Goal: Book appointment/travel/reservation

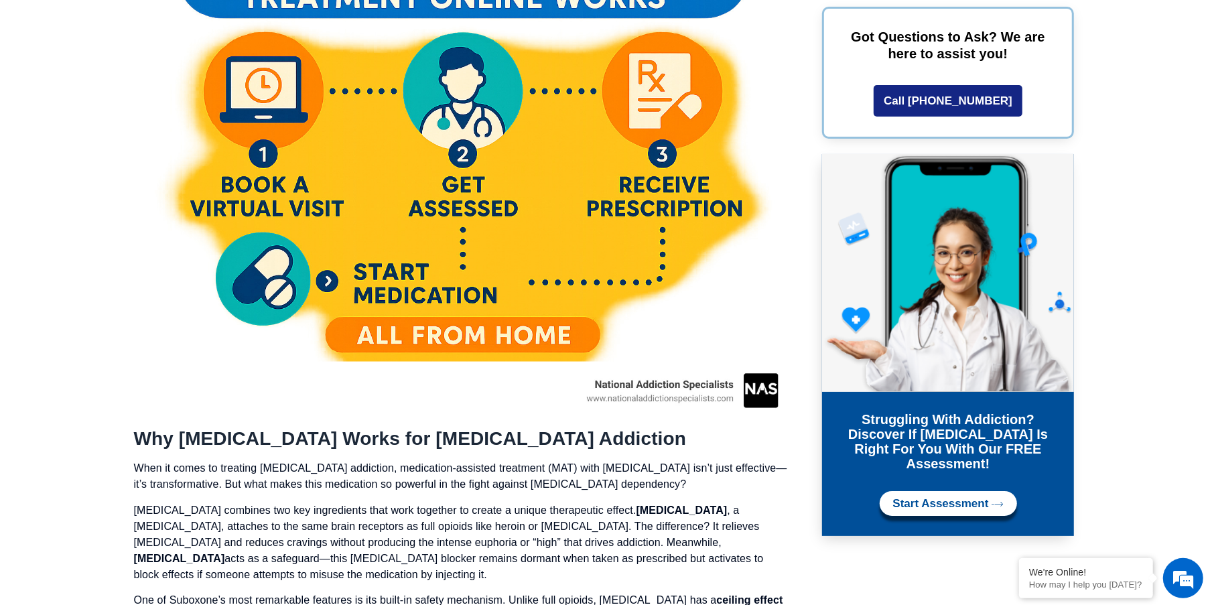
scroll to position [1348, 0]
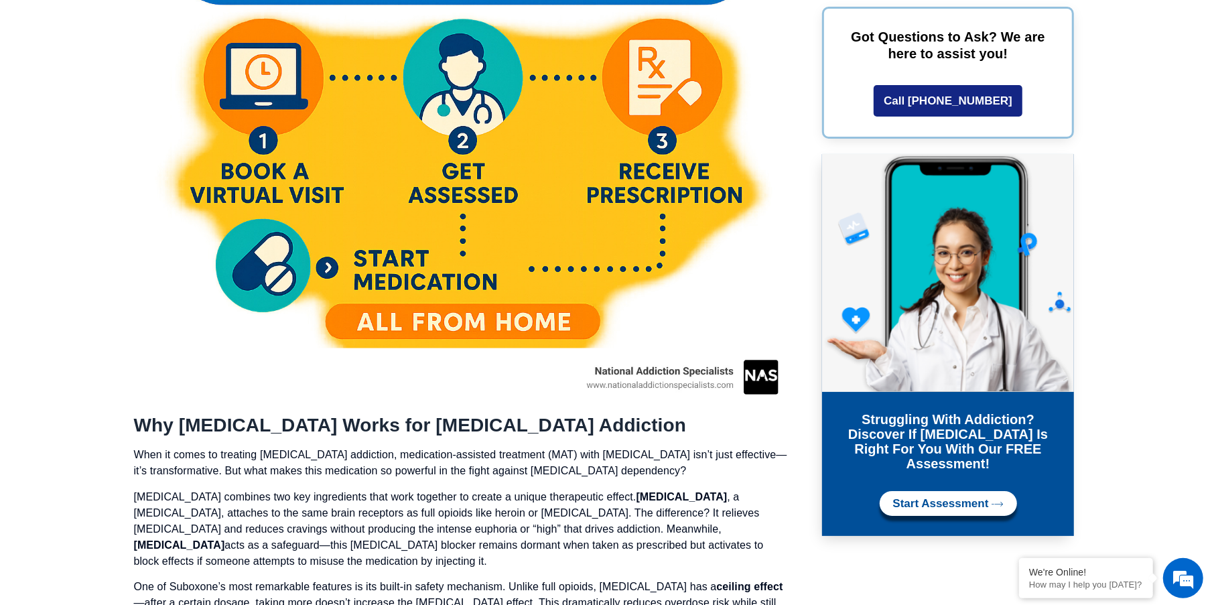
click at [947, 497] on link "Start Assessment" at bounding box center [948, 503] width 137 height 25
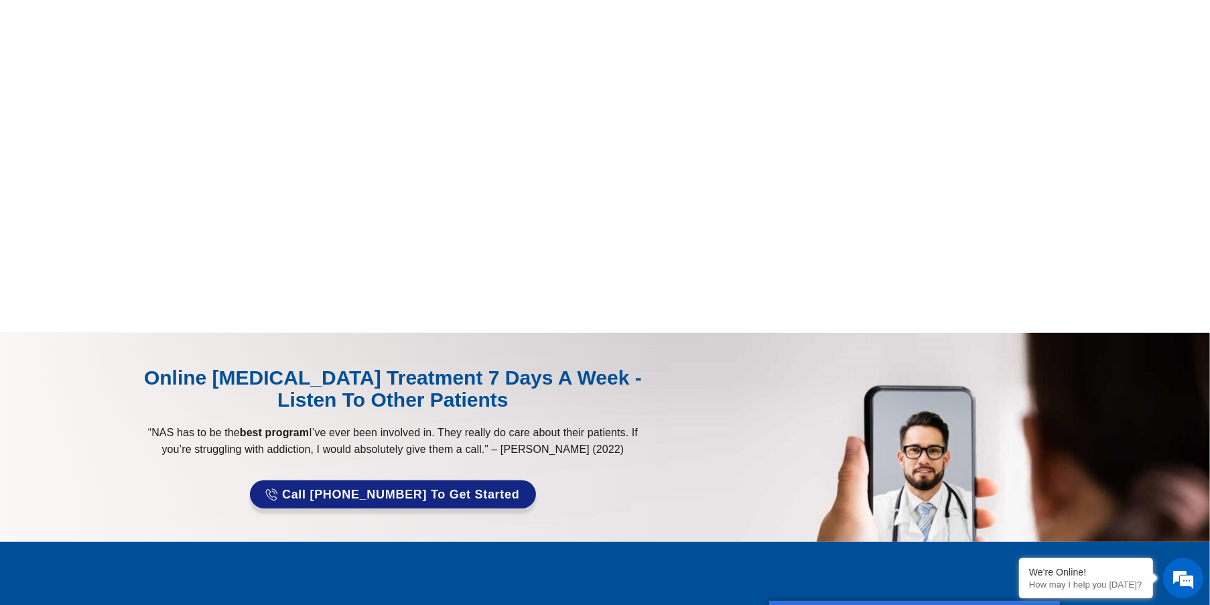
scroll to position [540, 0]
click at [1181, 584] on em at bounding box center [1183, 578] width 36 height 36
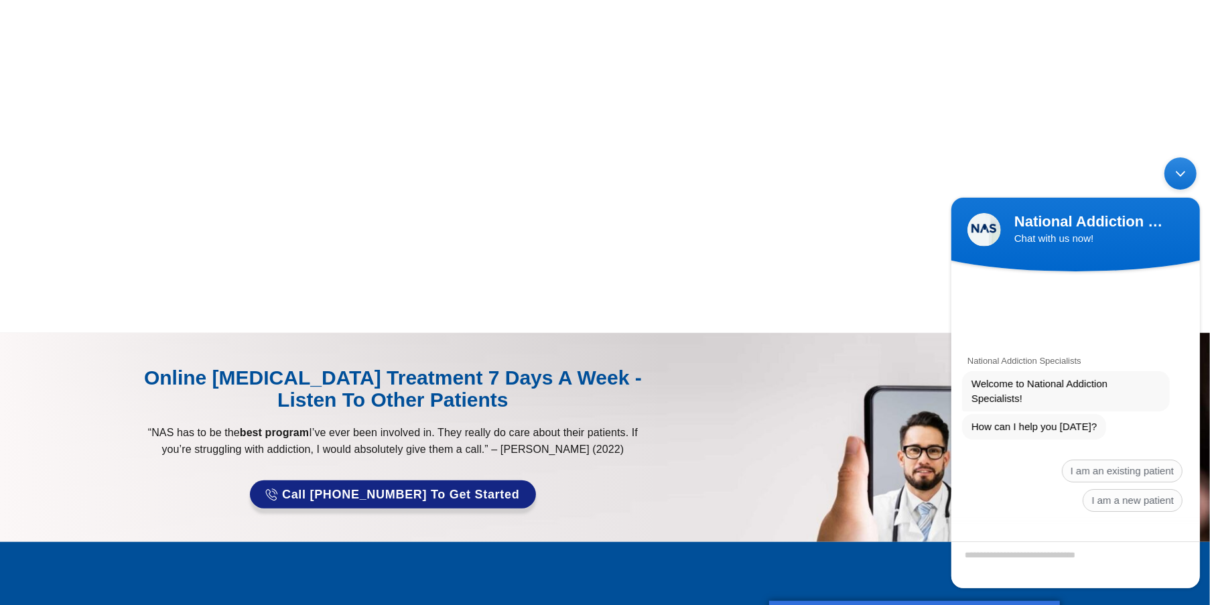
click at [1172, 177] on div "Minimize live chat window" at bounding box center [1180, 173] width 32 height 32
